Goal: Check status: Check status

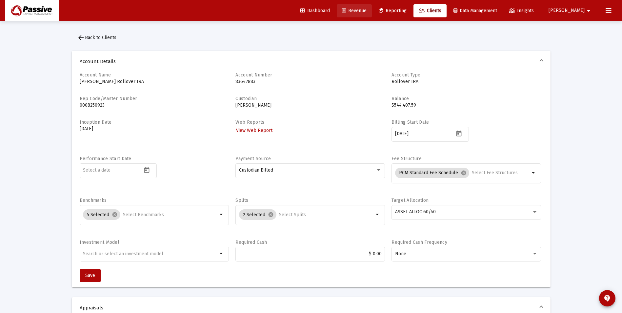
click at [367, 9] on span "Revenue" at bounding box center [354, 11] width 25 height 6
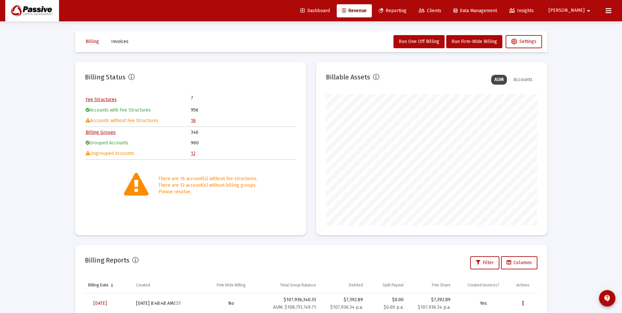
scroll to position [123, 0]
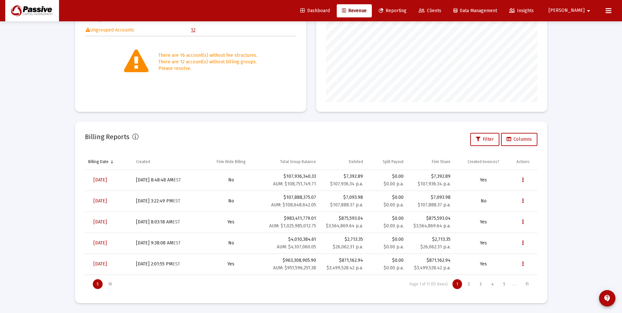
click at [412, 11] on link "Reporting" at bounding box center [393, 10] width 38 height 13
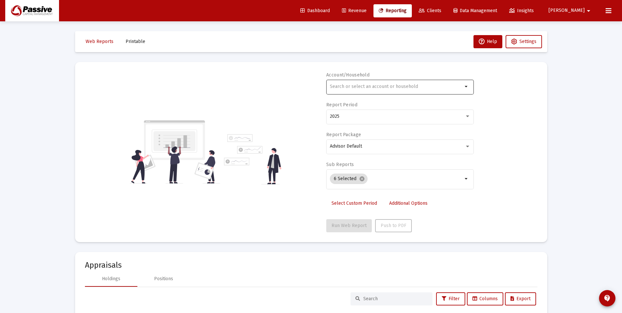
click at [380, 87] on input "text" at bounding box center [396, 86] width 133 height 5
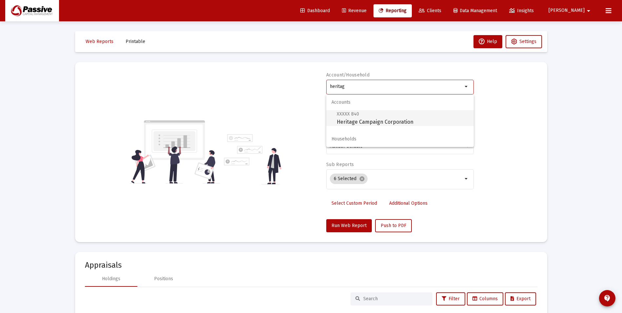
click at [374, 117] on span "XXXXX 840 Heritage Campaign Corporation" at bounding box center [403, 118] width 132 height 16
type input "Heritage Campaign Corporation"
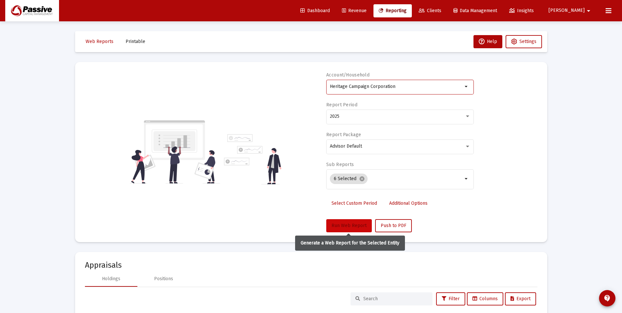
click at [353, 223] on span "Run Web Report" at bounding box center [349, 226] width 35 height 6
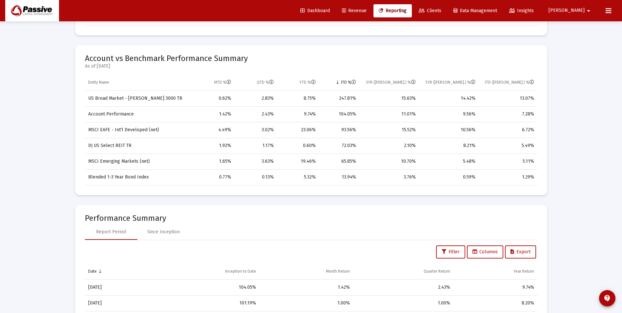
scroll to position [262, 0]
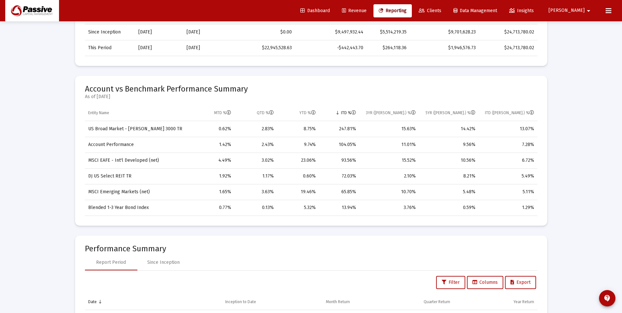
click at [442, 8] on span "Clients" at bounding box center [430, 11] width 23 height 6
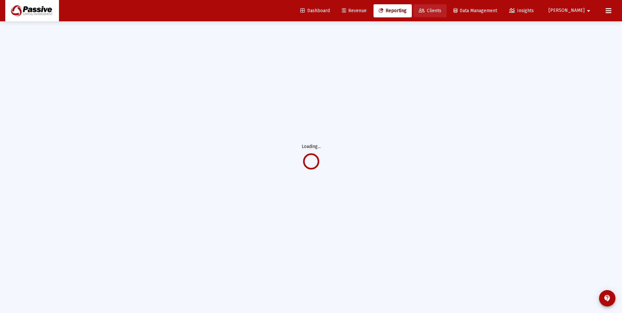
scroll to position [21, 0]
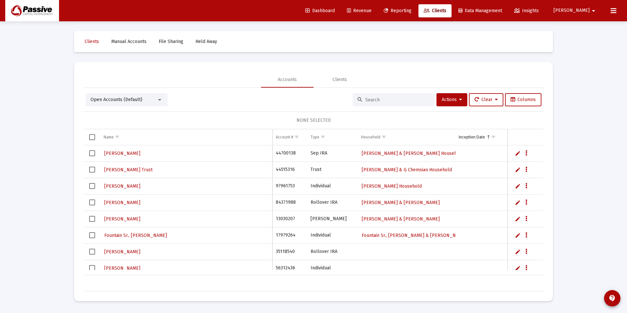
click at [412, 11] on span "Reporting" at bounding box center [398, 11] width 28 height 6
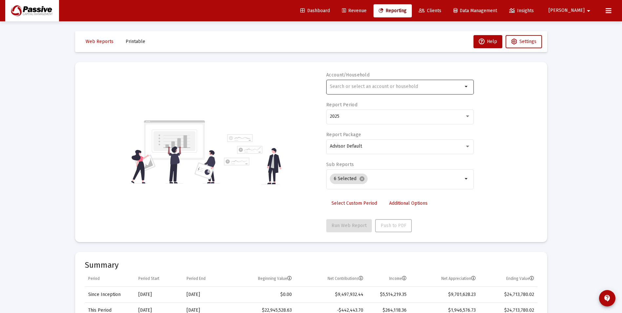
click at [381, 87] on input "text" at bounding box center [396, 86] width 133 height 5
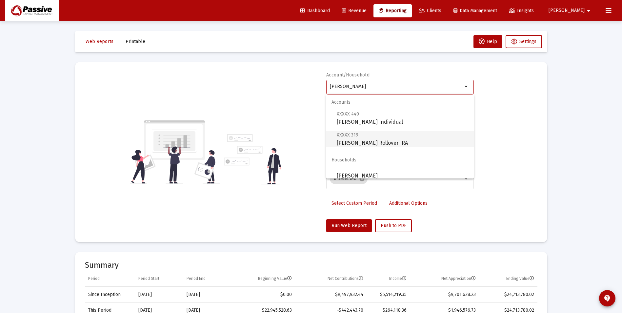
scroll to position [21, 0]
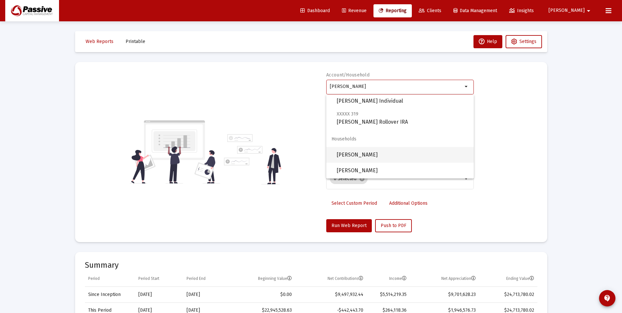
click at [368, 150] on span "[PERSON_NAME]" at bounding box center [403, 155] width 132 height 16
type input "[PERSON_NAME]"
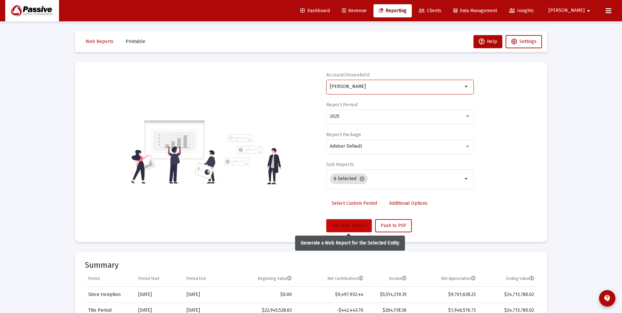
click at [348, 230] on button "Run Web Report" at bounding box center [349, 225] width 46 height 13
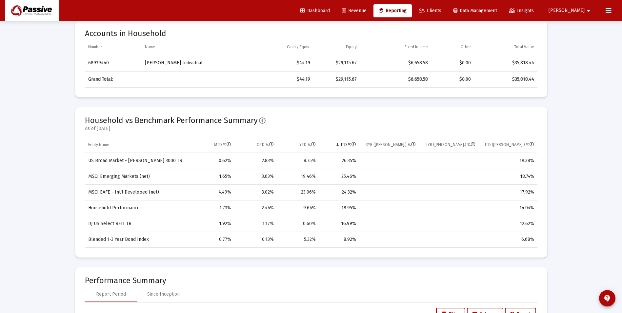
scroll to position [328, 0]
